Goal: Task Accomplishment & Management: Manage account settings

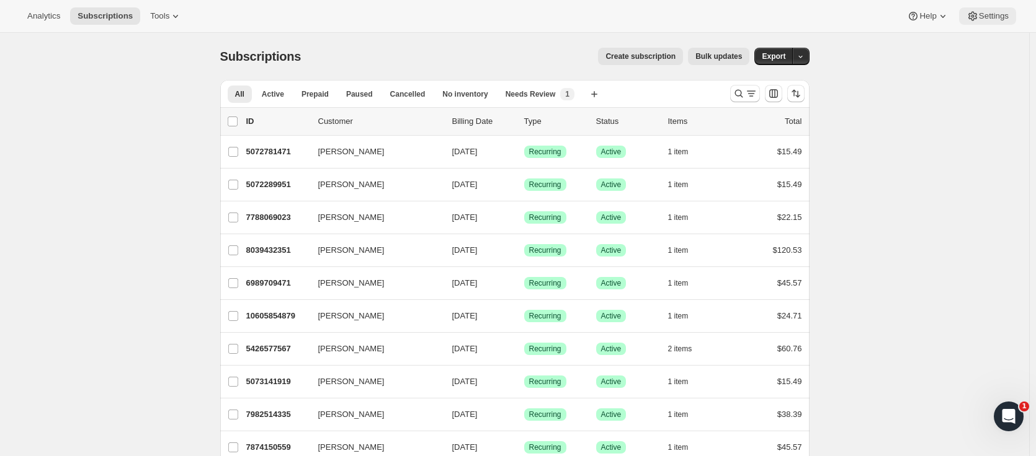
click at [990, 20] on span "Settings" at bounding box center [993, 16] width 30 height 10
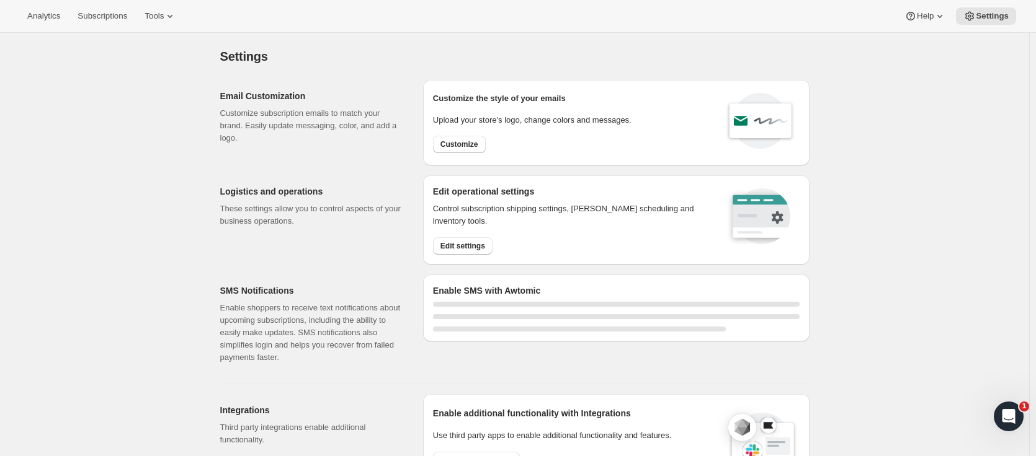
select select "22:00"
select select "09:00"
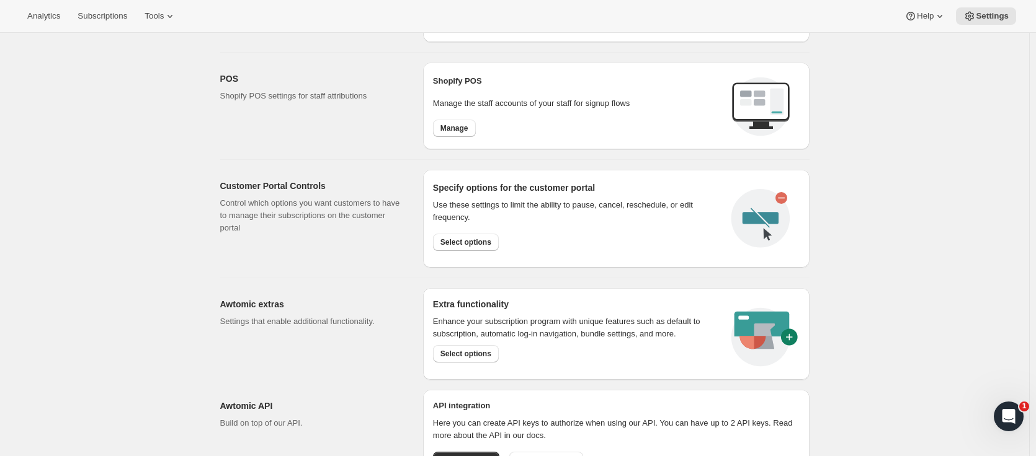
scroll to position [608, 0]
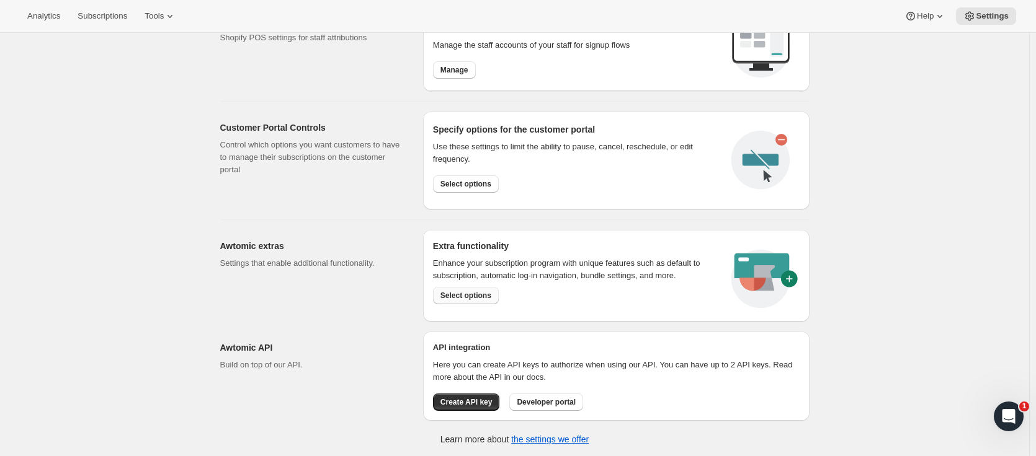
click at [473, 298] on span "Select options" at bounding box center [465, 296] width 51 height 10
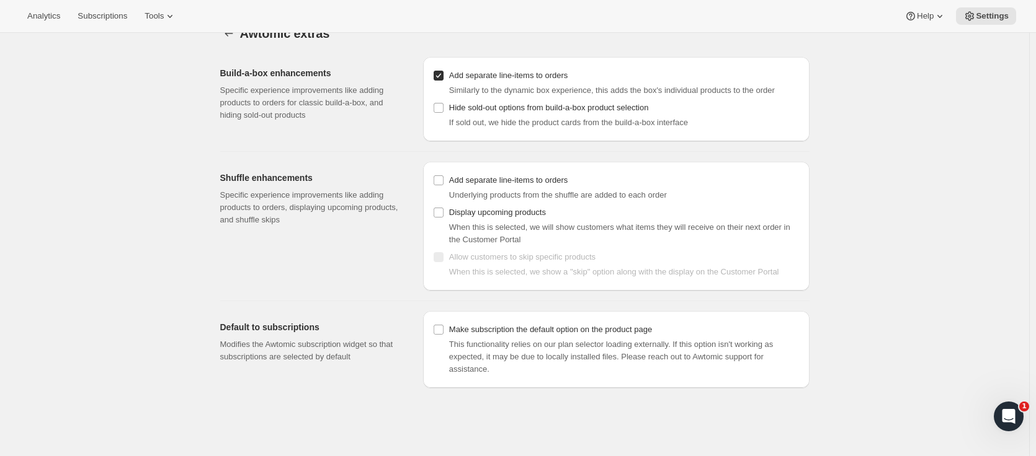
scroll to position [33, 0]
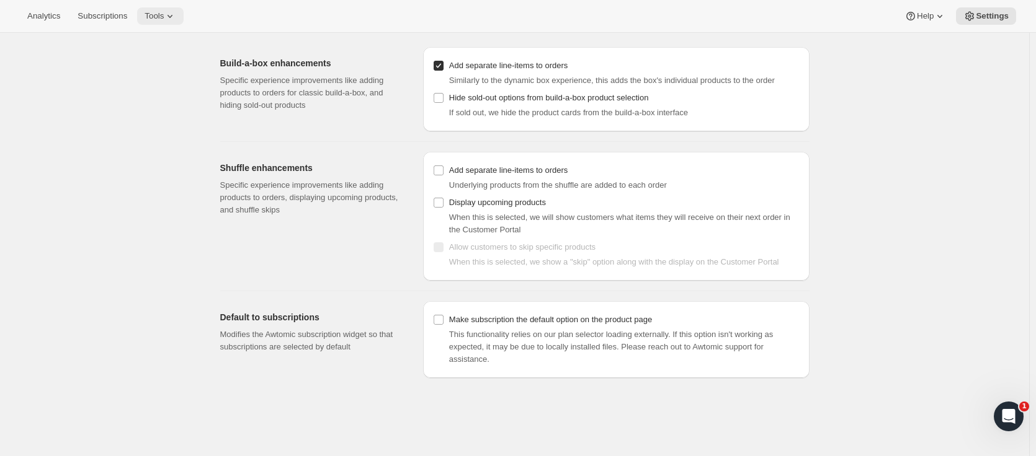
click at [146, 21] on button "Tools" at bounding box center [160, 15] width 47 height 17
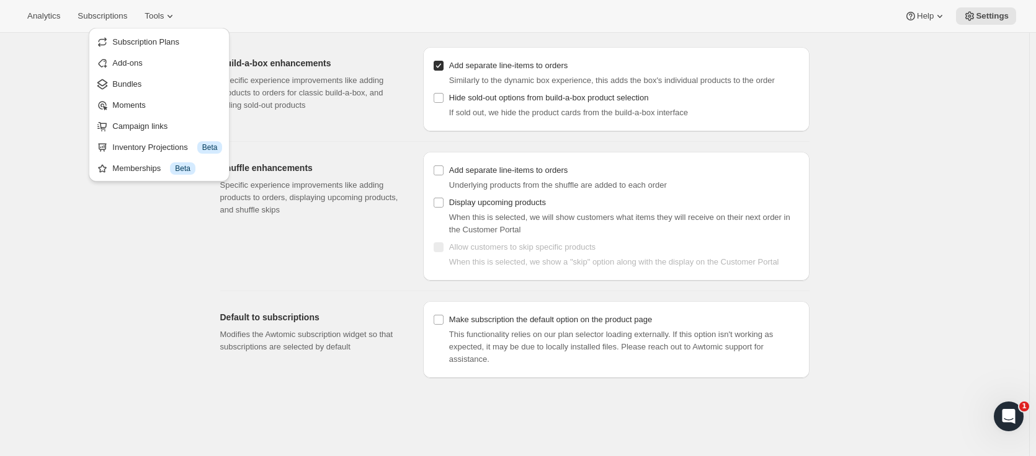
click at [938, 94] on div "Awtomic extras. This page is ready Awtomic extras Build-a-box enhancements Spec…" at bounding box center [514, 228] width 1029 height 456
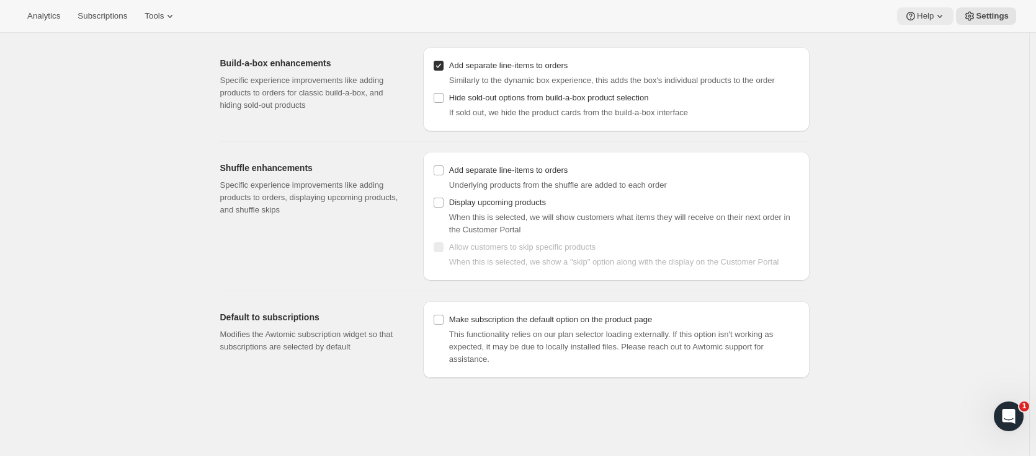
click at [923, 14] on span "Help" at bounding box center [924, 16] width 17 height 10
click at [923, 66] on span "Help Center" at bounding box center [927, 62] width 43 height 9
